Goal: Register for event/course

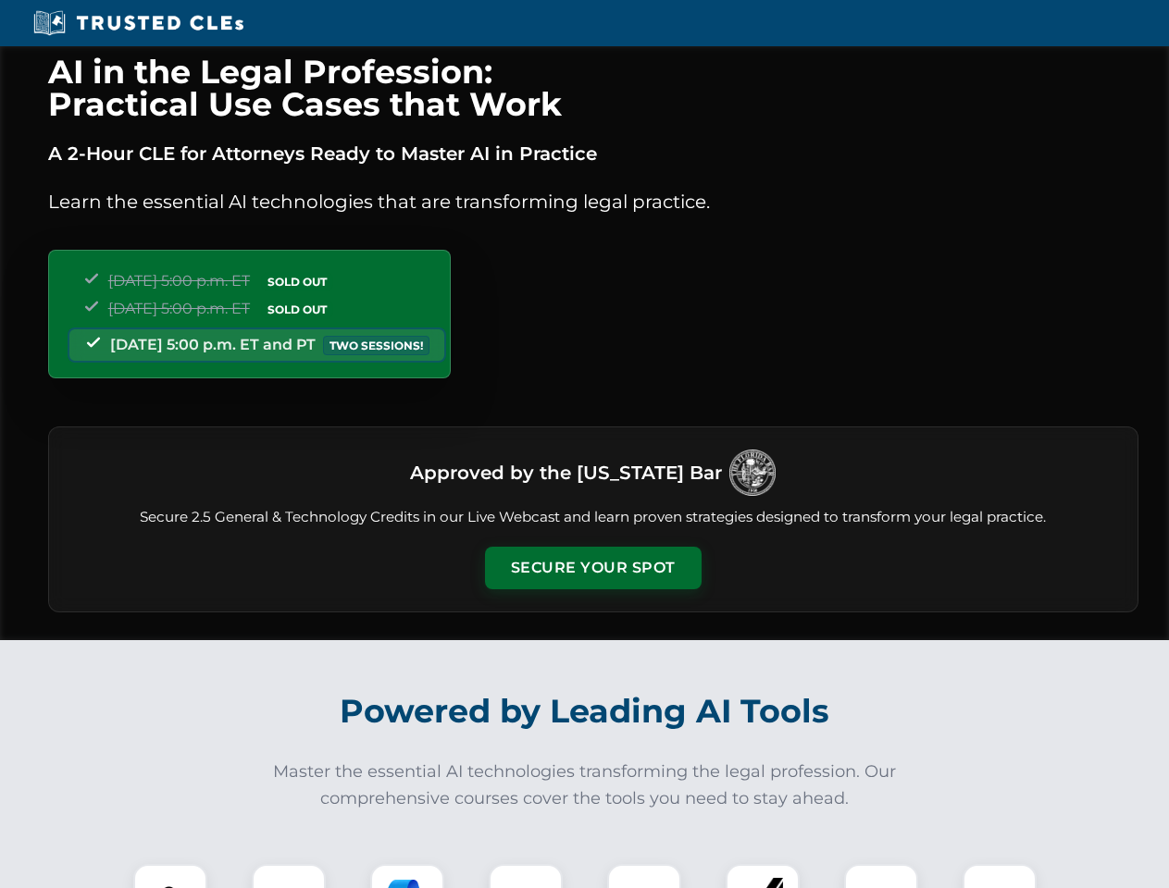
click at [592, 568] on button "Secure Your Spot" at bounding box center [593, 568] width 217 height 43
click at [170, 876] on img at bounding box center [170, 901] width 54 height 54
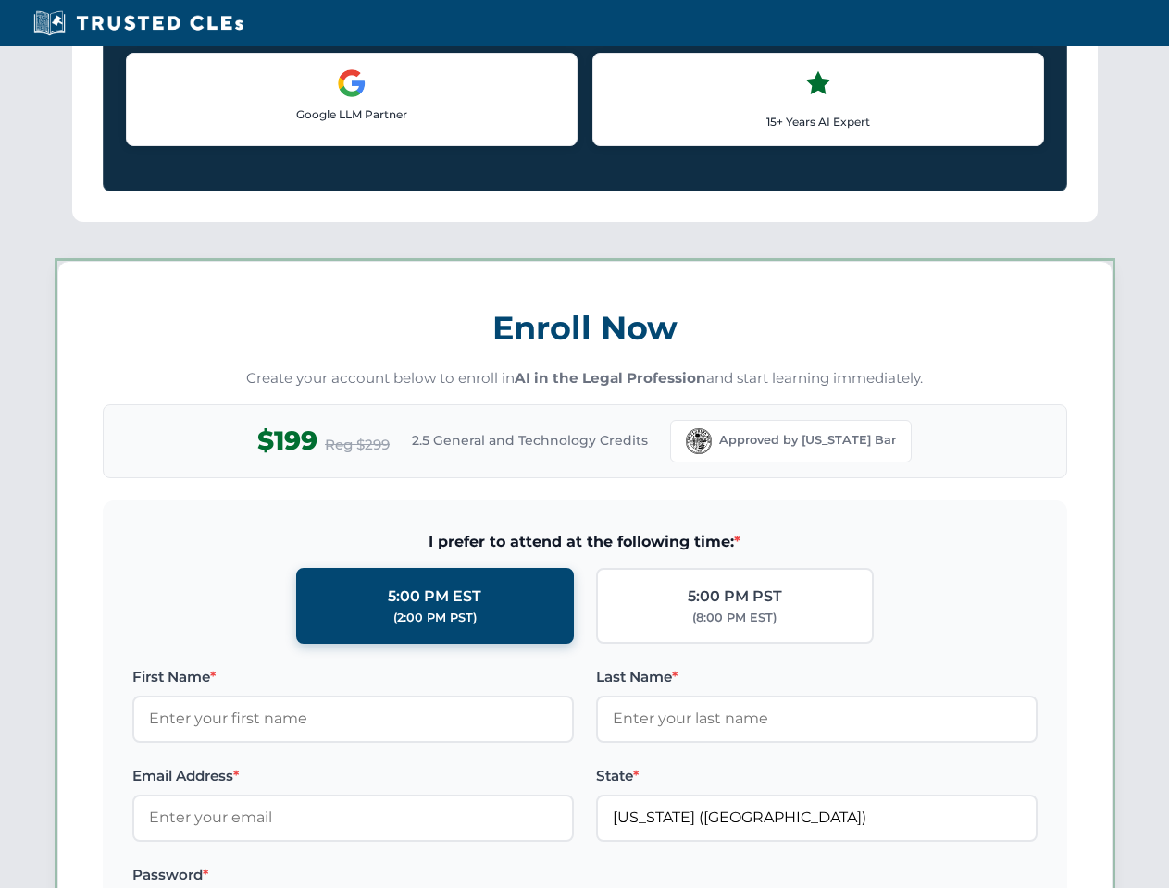
click at [407, 876] on label "Password *" at bounding box center [352, 875] width 441 height 22
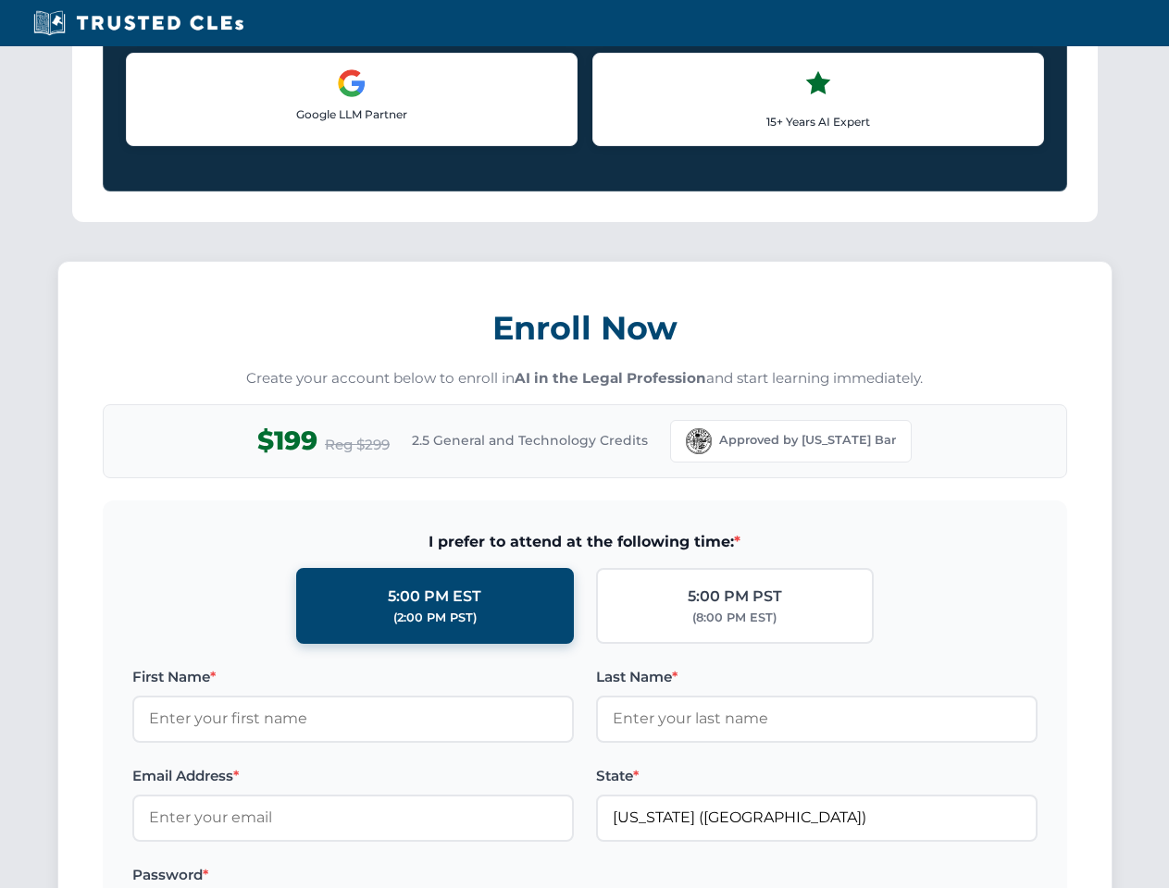
scroll to position [1816, 0]
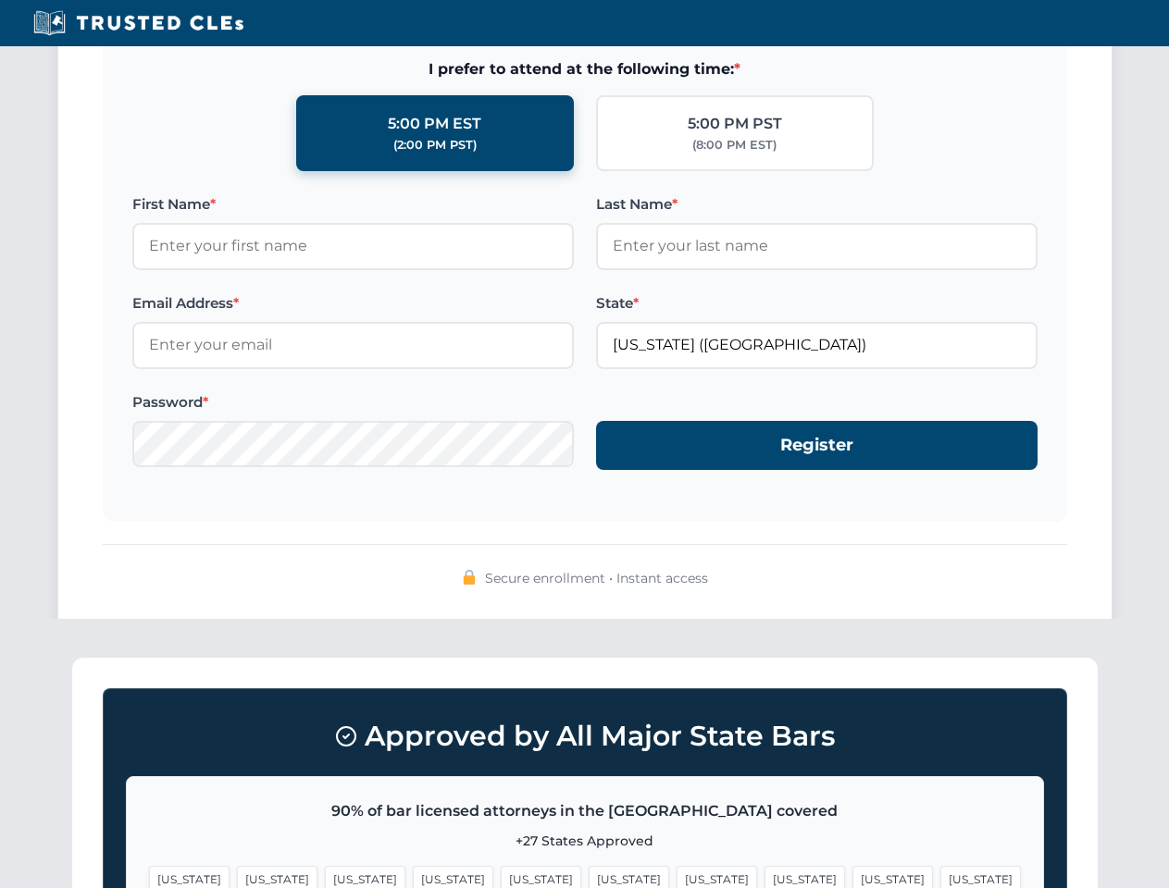
click at [852, 876] on span "[US_STATE]" at bounding box center [892, 879] width 80 height 27
